Goal: Find specific page/section: Find specific page/section

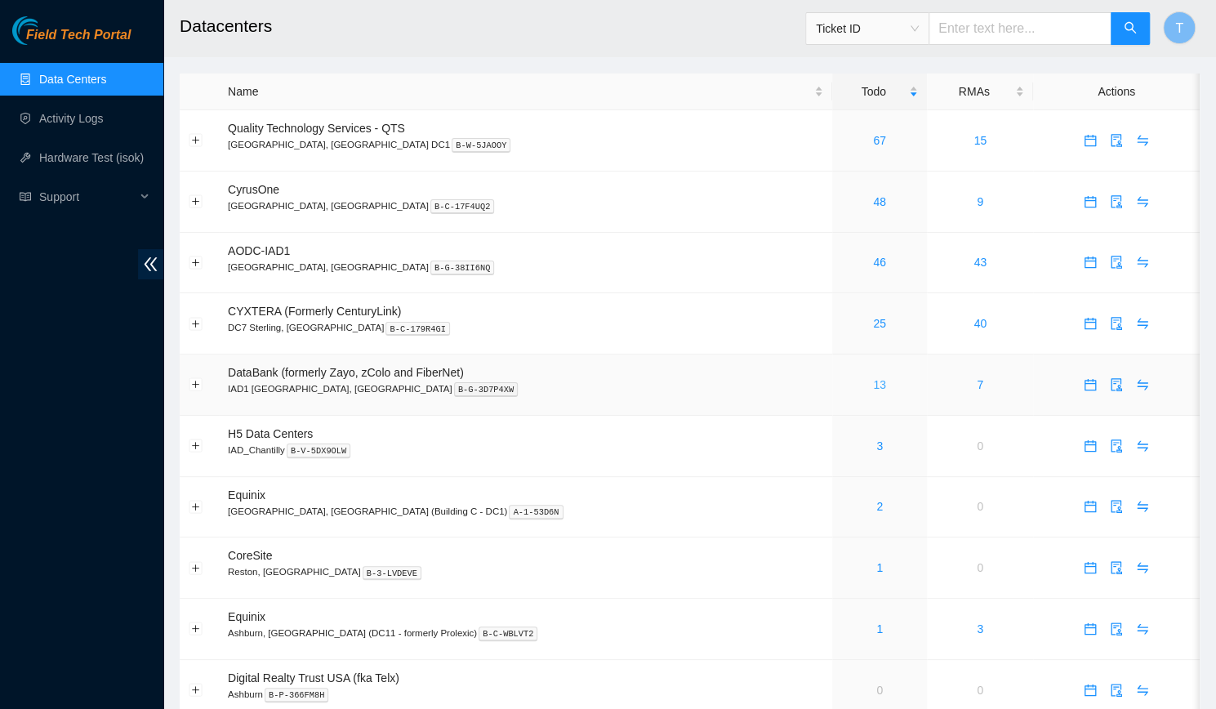
click at [873, 383] on link "13" at bounding box center [879, 384] width 13 height 13
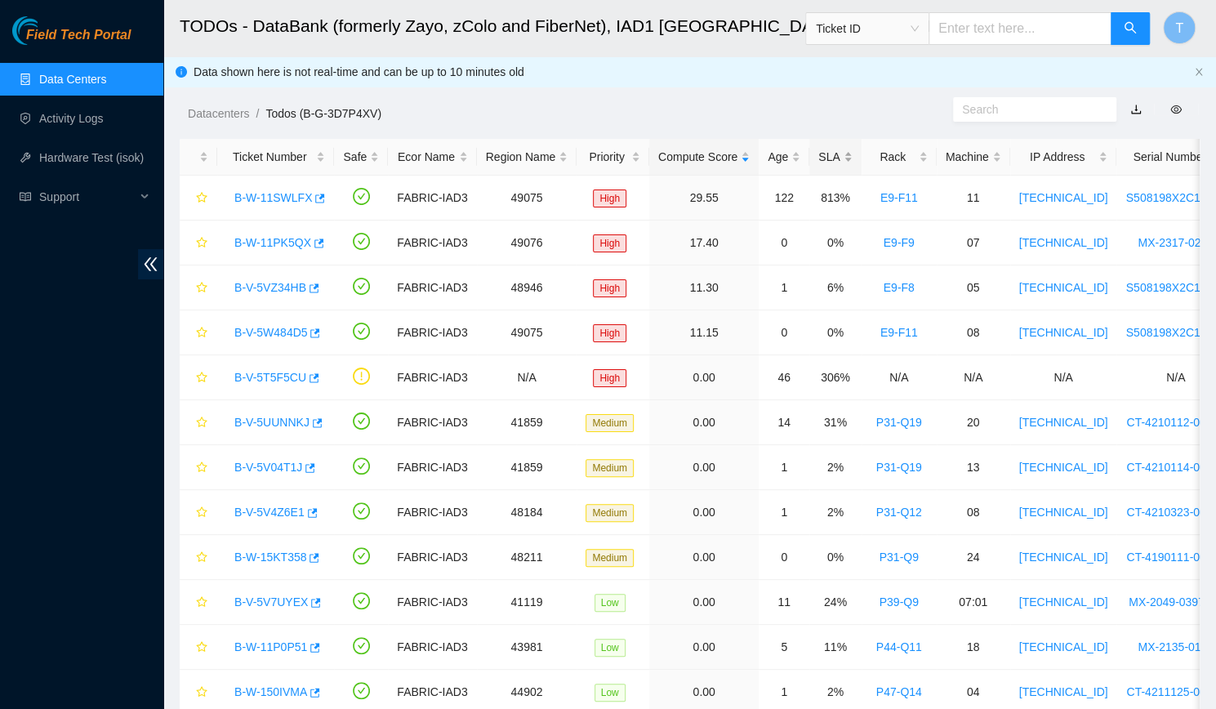
click at [825, 161] on div "SLA" at bounding box center [835, 157] width 33 height 18
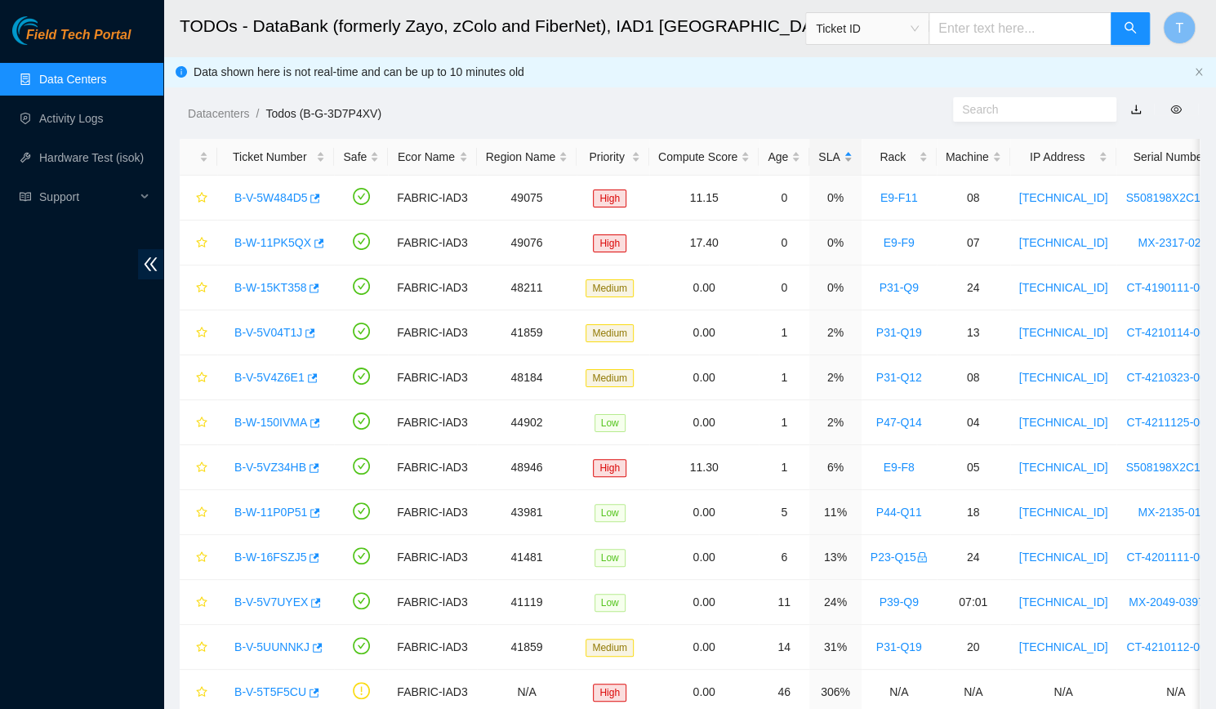
click at [825, 161] on div "SLA" at bounding box center [835, 157] width 33 height 18
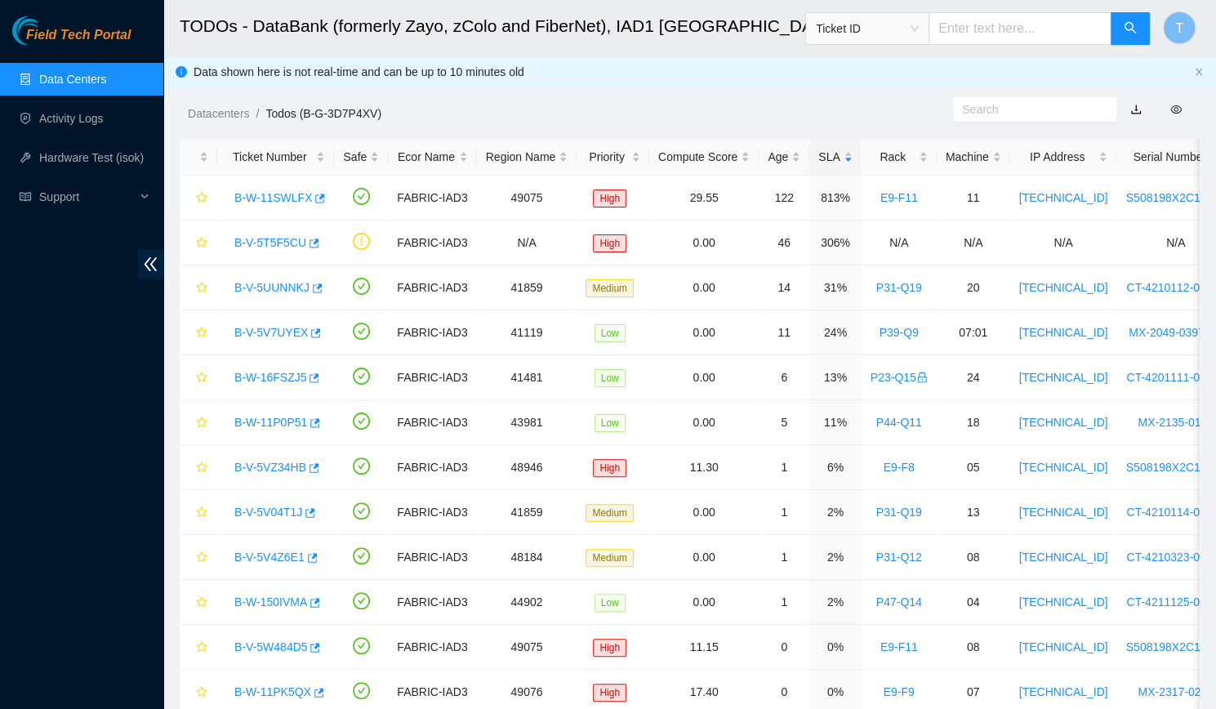
click at [69, 83] on link "Data Centers" at bounding box center [72, 79] width 67 height 13
